Goal: Information Seeking & Learning: Check status

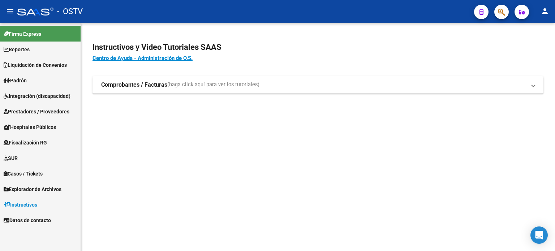
click at [496, 10] on button "button" at bounding box center [501, 12] width 14 height 14
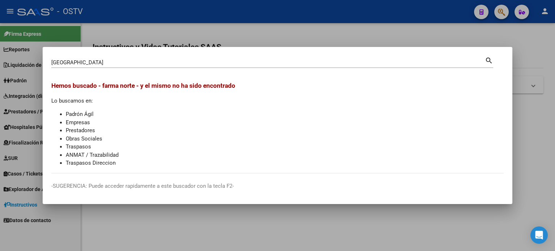
drag, startPoint x: 109, startPoint y: 66, endPoint x: 98, endPoint y: 64, distance: 11.0
click at [98, 64] on div "farma norte Buscar (apellido, dni, cuil, nro traspaso, cuit, obra social)" at bounding box center [267, 62] width 433 height 11
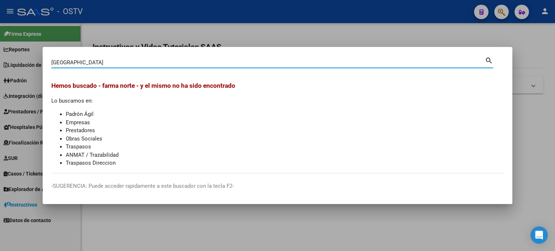
drag, startPoint x: 97, startPoint y: 63, endPoint x: 56, endPoint y: 63, distance: 40.4
click at [56, 63] on input "[GEOGRAPHIC_DATA]" at bounding box center [267, 62] width 433 height 7
type input "f"
type input "30716003392"
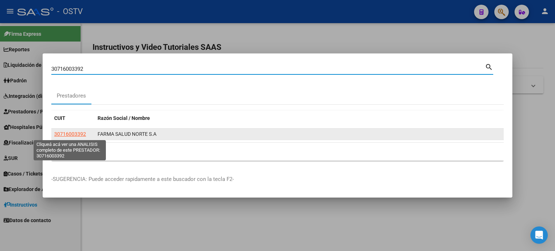
click at [75, 130] on app-link-go-to "30716003392" at bounding box center [70, 134] width 32 height 8
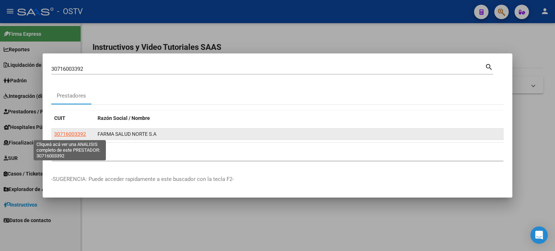
click at [75, 133] on span "30716003392" at bounding box center [70, 134] width 32 height 6
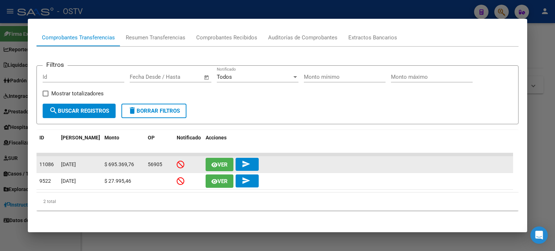
scroll to position [33, 0]
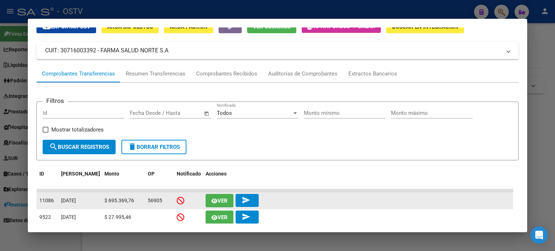
click at [213, 198] on icon "button" at bounding box center [214, 200] width 6 height 5
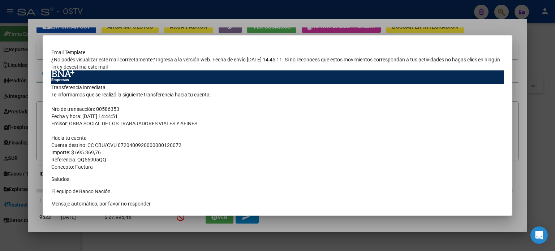
scroll to position [0, 0]
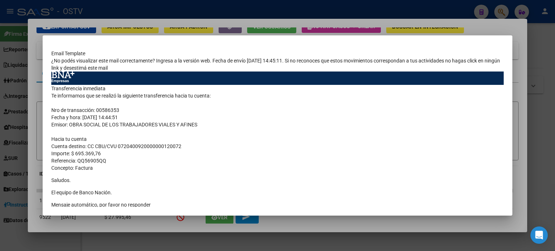
click at [522, 91] on div at bounding box center [277, 125] width 555 height 251
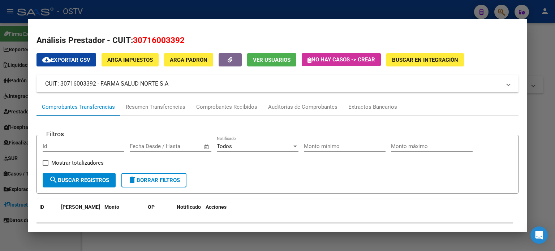
drag, startPoint x: 183, startPoint y: 38, endPoint x: 135, endPoint y: 43, distance: 48.6
click at [135, 43] on span "30716003392" at bounding box center [159, 39] width 52 height 9
copy span "30716003392"
click at [546, 83] on div at bounding box center [277, 125] width 555 height 251
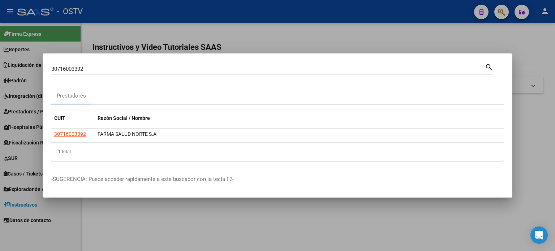
click at [250, 24] on div at bounding box center [277, 125] width 555 height 251
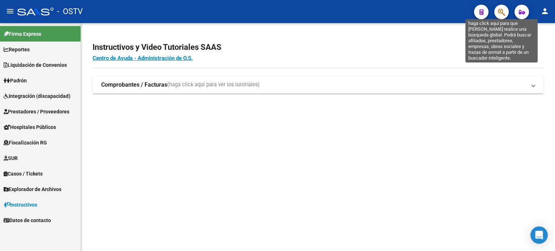
click at [503, 11] on icon "button" at bounding box center [501, 12] width 7 height 8
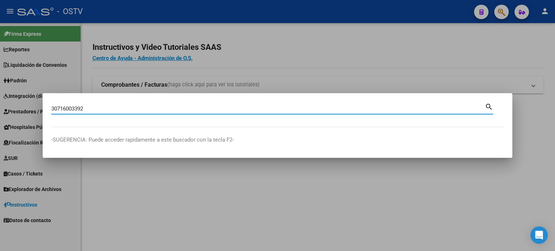
type input "30716003392"
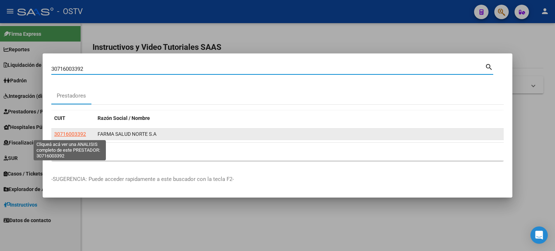
click at [72, 134] on span "30716003392" at bounding box center [70, 134] width 32 height 6
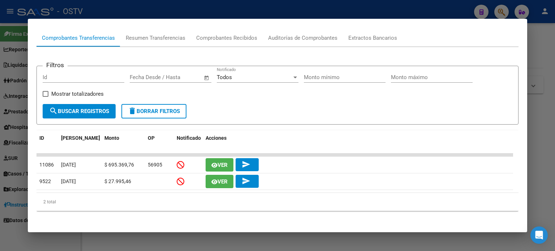
scroll to position [69, 0]
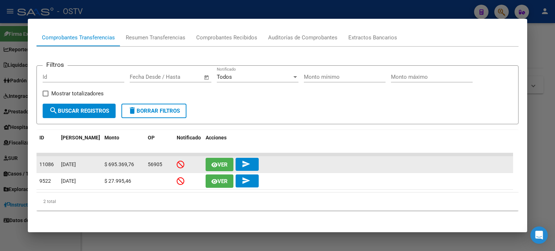
drag, startPoint x: 104, startPoint y: 164, endPoint x: 134, endPoint y: 165, distance: 29.3
click at [134, 165] on div "$ 695.369,76" at bounding box center [123, 164] width 38 height 8
click at [226, 167] on span "Ver" at bounding box center [222, 164] width 10 height 7
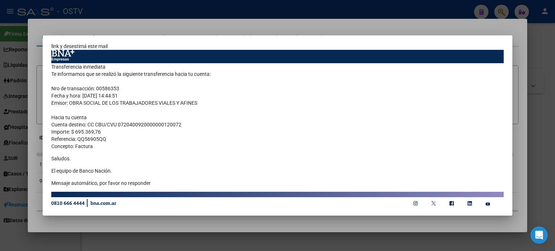
scroll to position [0, 0]
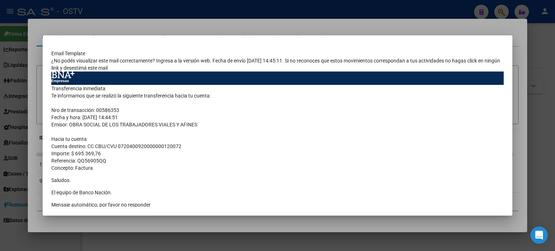
drag, startPoint x: 72, startPoint y: 120, endPoint x: 132, endPoint y: 117, distance: 60.0
click at [132, 117] on td "Transferencia inmediata Te informamos que se realizó la siguiente transferencia…" at bounding box center [277, 149] width 452 height 129
click at [35, 110] on div at bounding box center [277, 125] width 555 height 251
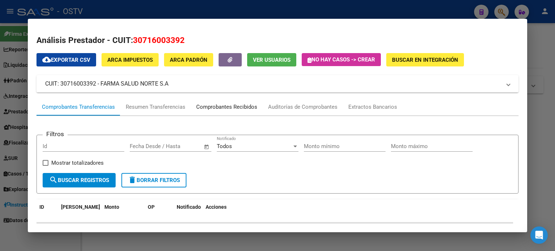
click at [237, 107] on div "Comprobantes Recibidos" at bounding box center [226, 107] width 61 height 8
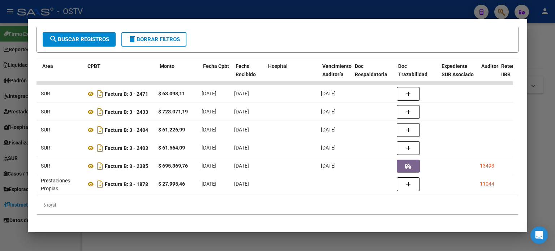
scroll to position [0, 166]
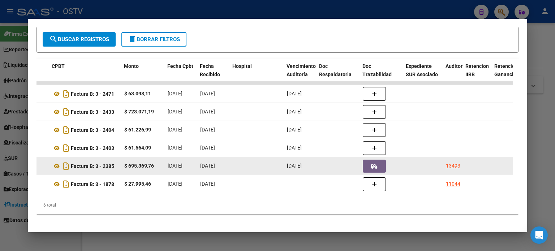
drag, startPoint x: 143, startPoint y: 169, endPoint x: 134, endPoint y: 169, distance: 8.7
click at [134, 169] on datatable-body-cell "$ 695.369,76" at bounding box center [142, 166] width 43 height 18
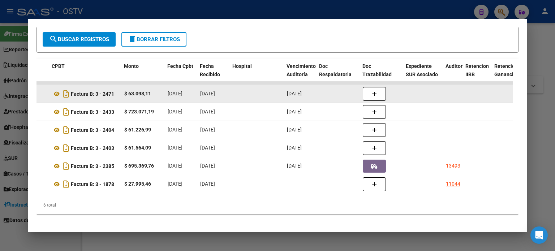
drag, startPoint x: 143, startPoint y: 150, endPoint x: 116, endPoint y: 94, distance: 62.7
click at [116, 94] on datatable-scroller "20570 D78 - SISTEMA PRIVADO DE SALUD S.A (MUTUAL) SUR Factura B: 3 - 2471 $ 63.…" at bounding box center [108, 138] width 476 height 112
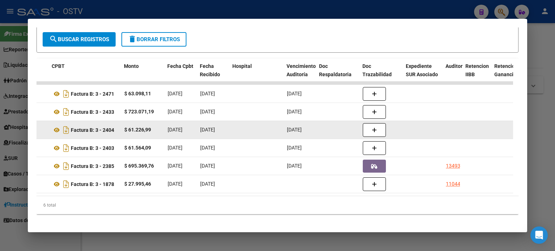
click at [144, 126] on div "$ 61.226,99" at bounding box center [143, 130] width 38 height 8
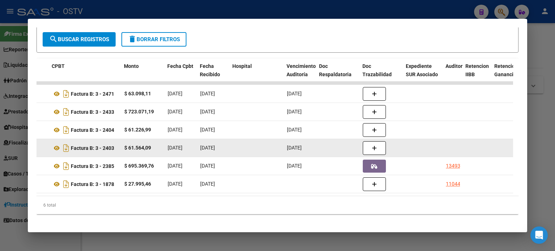
drag, startPoint x: 142, startPoint y: 129, endPoint x: 204, endPoint y: 152, distance: 66.3
click at [204, 152] on datatable-scroller "20570 D78 - SISTEMA PRIVADO DE SALUD S.A (MUTUAL) SUR Factura B: 3 - 2471 $ 63.…" at bounding box center [108, 138] width 476 height 112
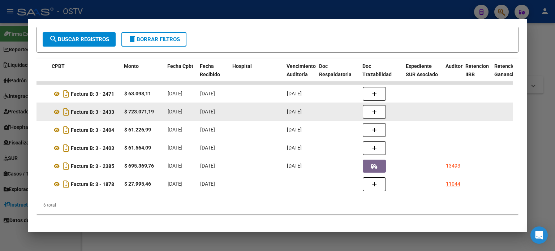
drag, startPoint x: 146, startPoint y: 92, endPoint x: 198, endPoint y: 119, distance: 58.0
click at [198, 119] on datatable-scroller "20570 D78 - SISTEMA PRIVADO DE SALUD S.A (MUTUAL) SUR Factura B: 3 - 2471 $ 63.…" at bounding box center [108, 138] width 476 height 112
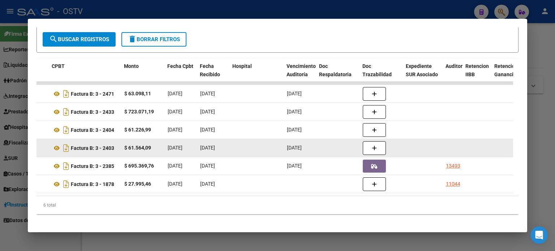
click at [160, 153] on datatable-body-cell "$ 61.564,09" at bounding box center [142, 148] width 43 height 18
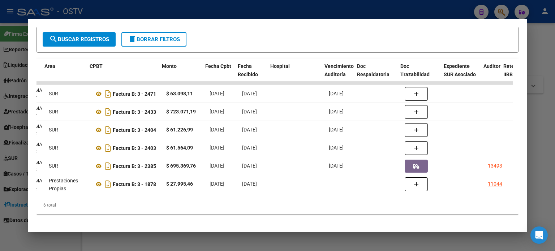
scroll to position [0, 117]
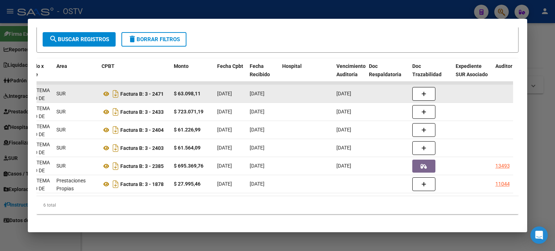
drag, startPoint x: 199, startPoint y: 148, endPoint x: 136, endPoint y: 96, distance: 81.8
click at [136, 96] on datatable-scroller "20570 D78 - SISTEMA PRIVADO DE SALUD S.A (MUTUAL) SUR Factura B: 3 - 2471 $ 63.…" at bounding box center [158, 138] width 476 height 112
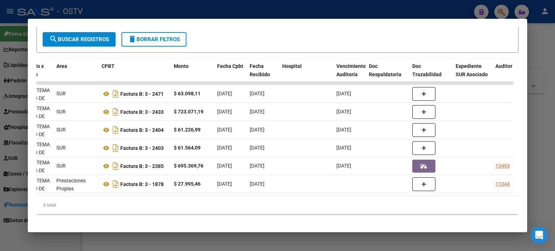
click at [546, 98] on div at bounding box center [277, 125] width 555 height 251
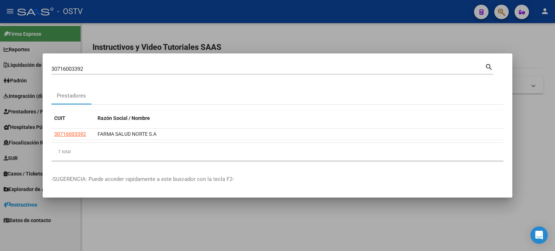
click at [255, 33] on div at bounding box center [277, 125] width 555 height 251
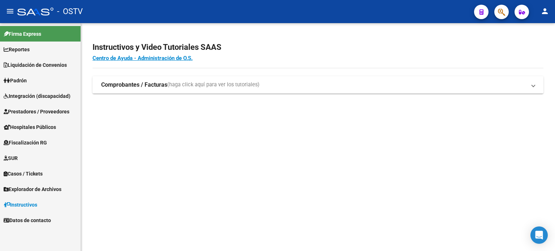
click at [540, 14] on button "person" at bounding box center [544, 11] width 14 height 14
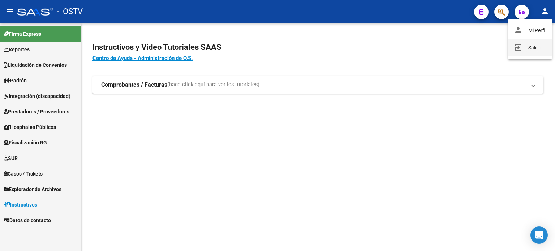
click at [533, 44] on button "exit_to_app Salir" at bounding box center [530, 47] width 44 height 17
